Goal: Transaction & Acquisition: Purchase product/service

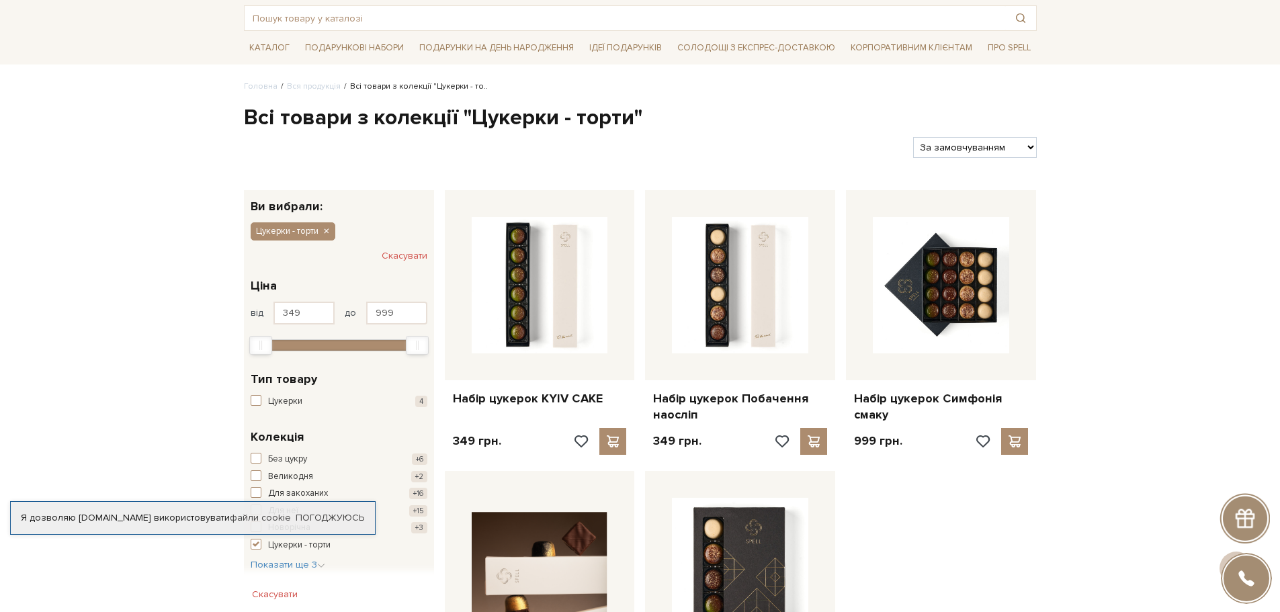
scroll to position [67, 0]
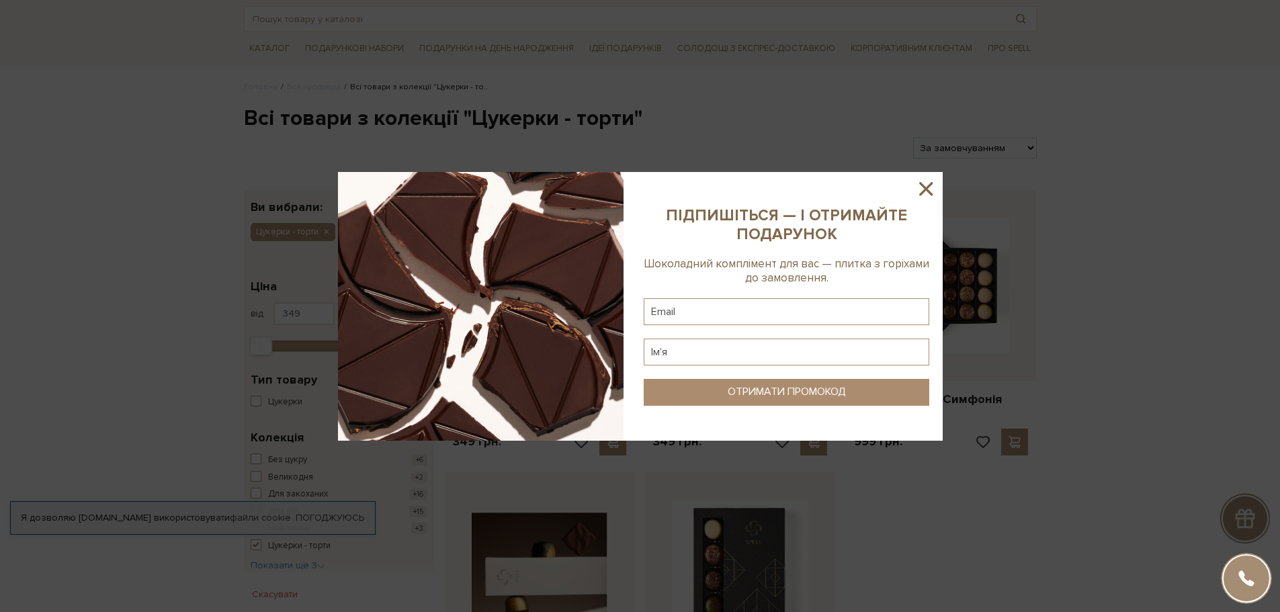
click at [554, 335] on img at bounding box center [481, 306] width 286 height 269
click at [929, 184] on icon at bounding box center [925, 188] width 23 height 23
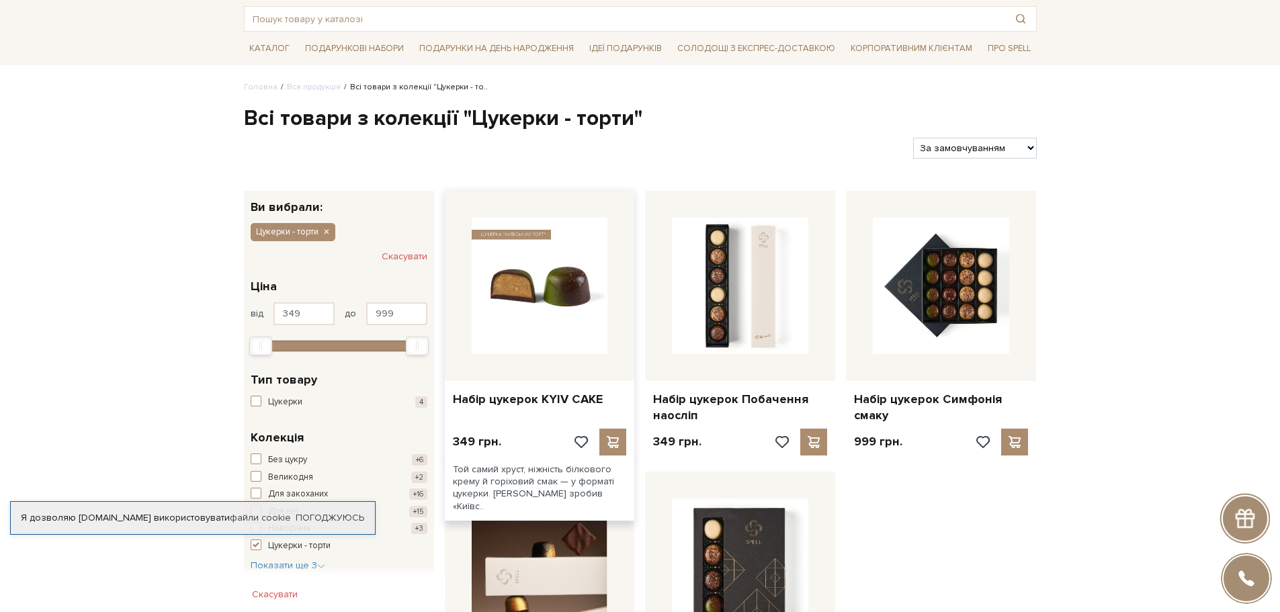
click at [506, 321] on img at bounding box center [540, 286] width 136 height 136
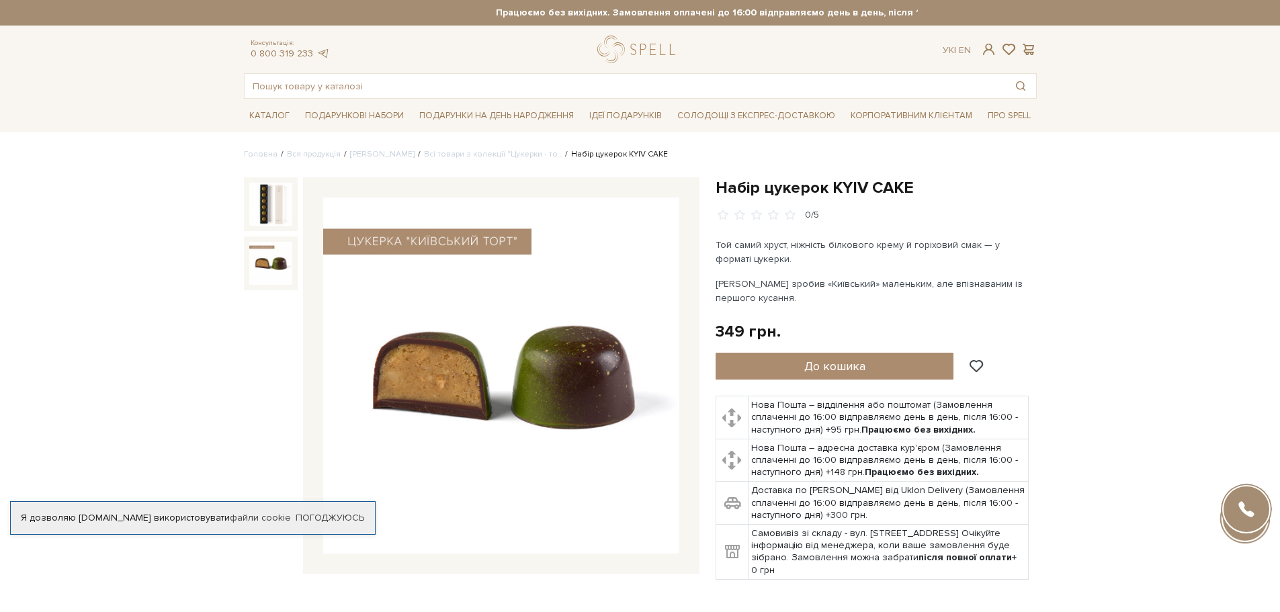
click at [271, 267] on img at bounding box center [270, 263] width 43 height 43
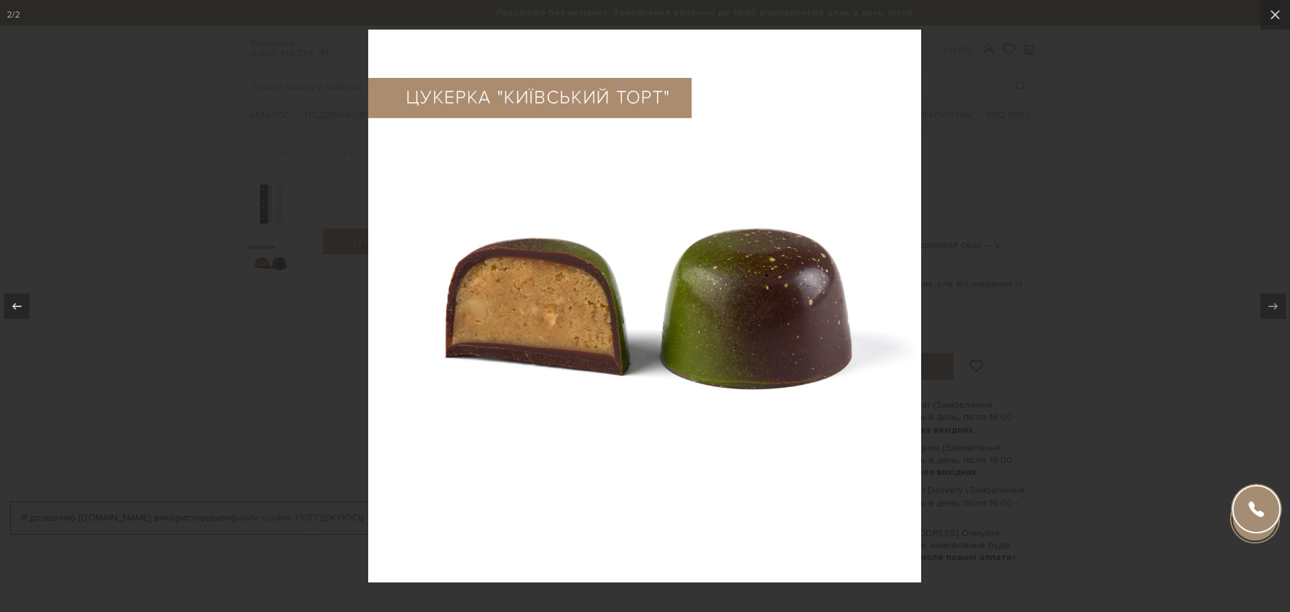
click at [1121, 388] on div at bounding box center [645, 306] width 1290 height 612
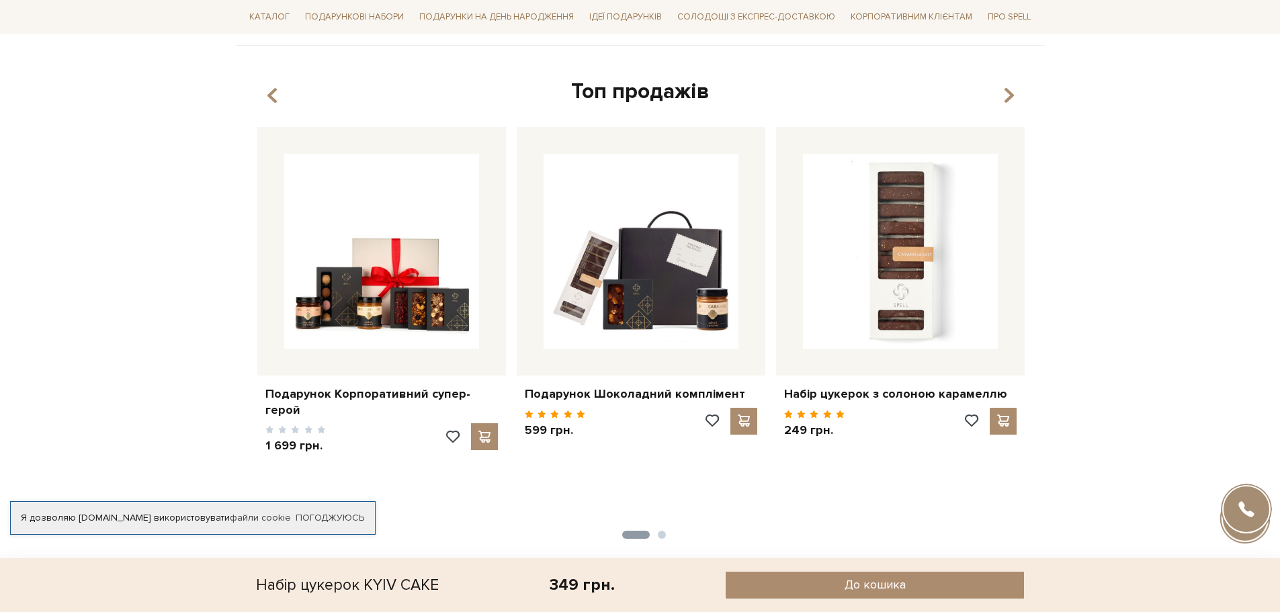
scroll to position [1411, 0]
